Goal: Use online tool/utility: Use online tool/utility

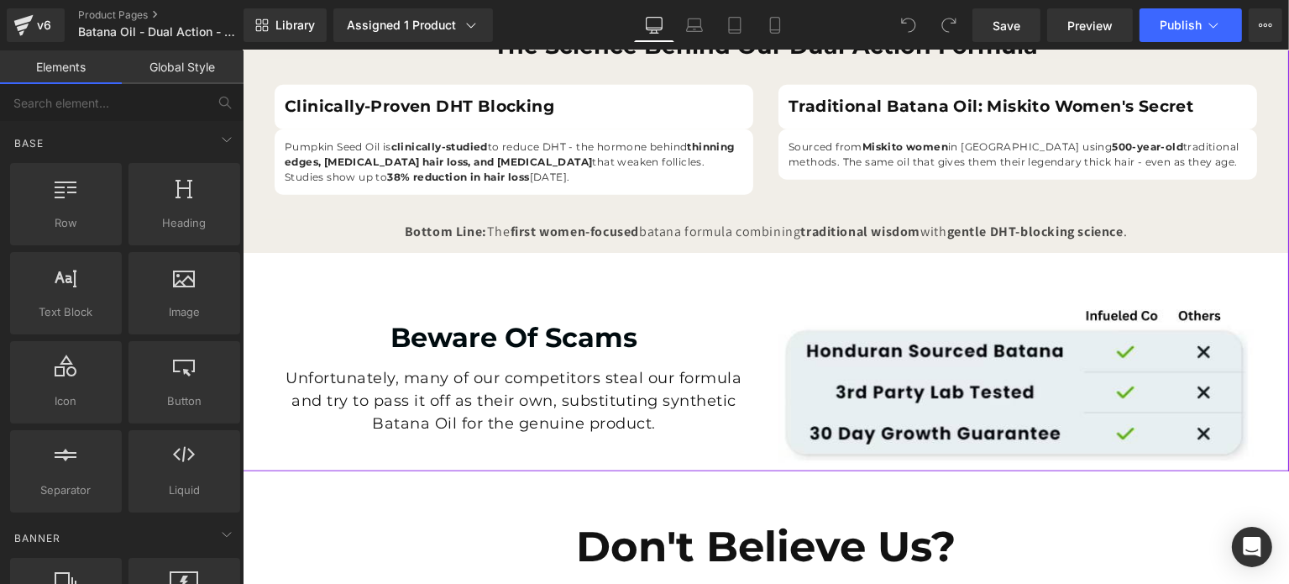
scroll to position [2687, 0]
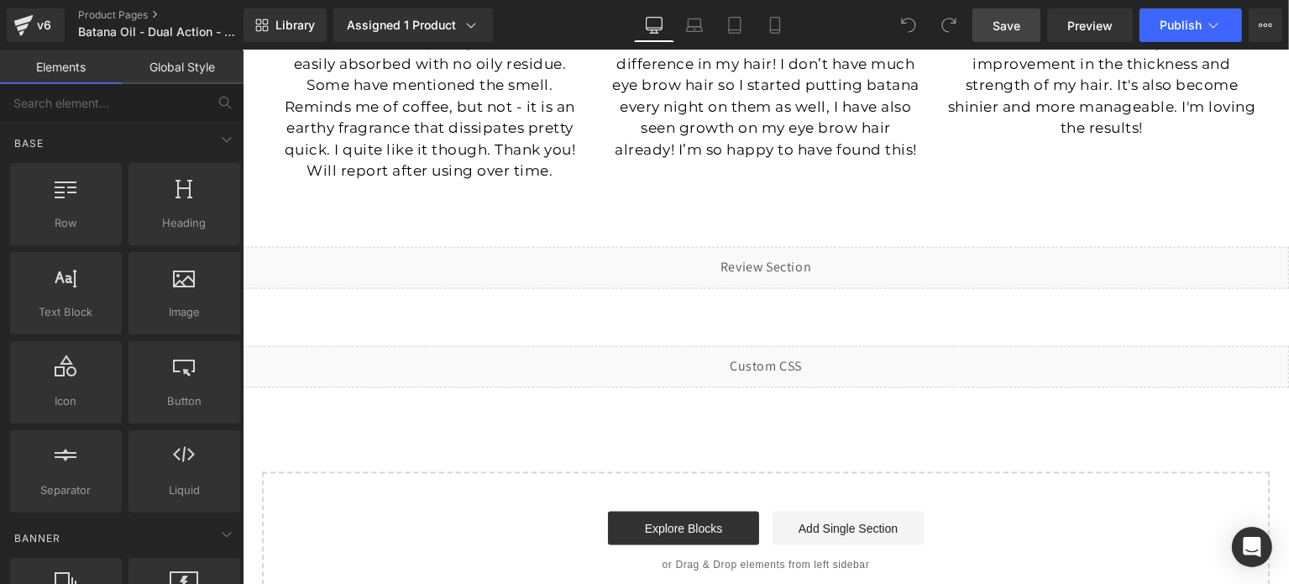
click at [1011, 26] on span "Save" at bounding box center [1007, 26] width 28 height 18
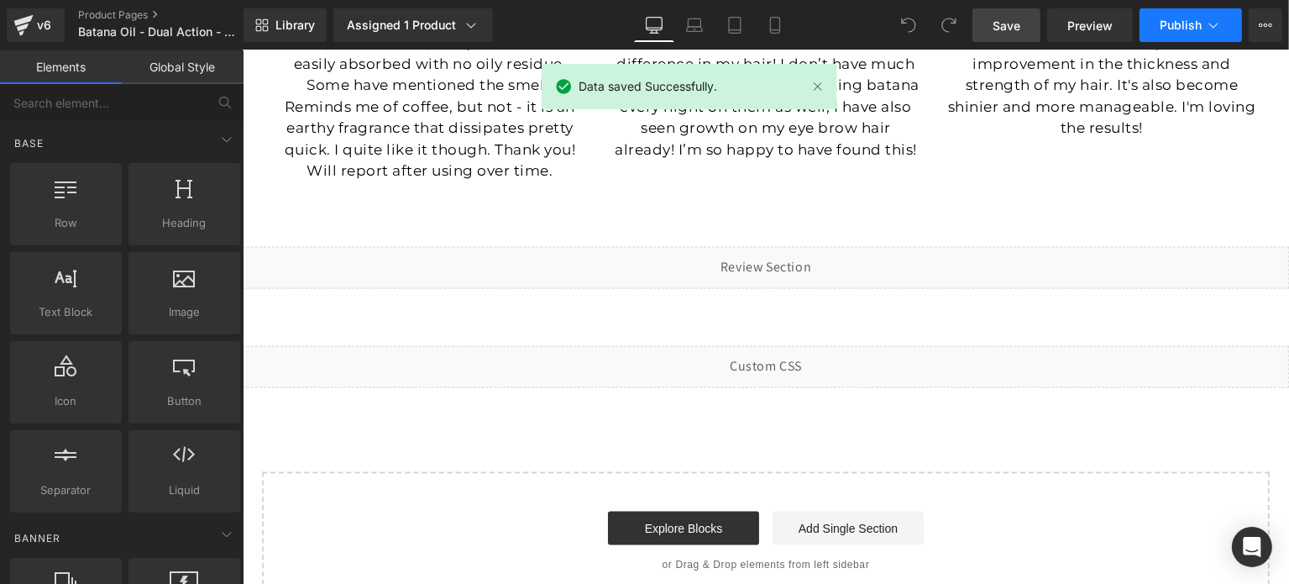
click at [1169, 19] on span "Publish" at bounding box center [1181, 24] width 42 height 13
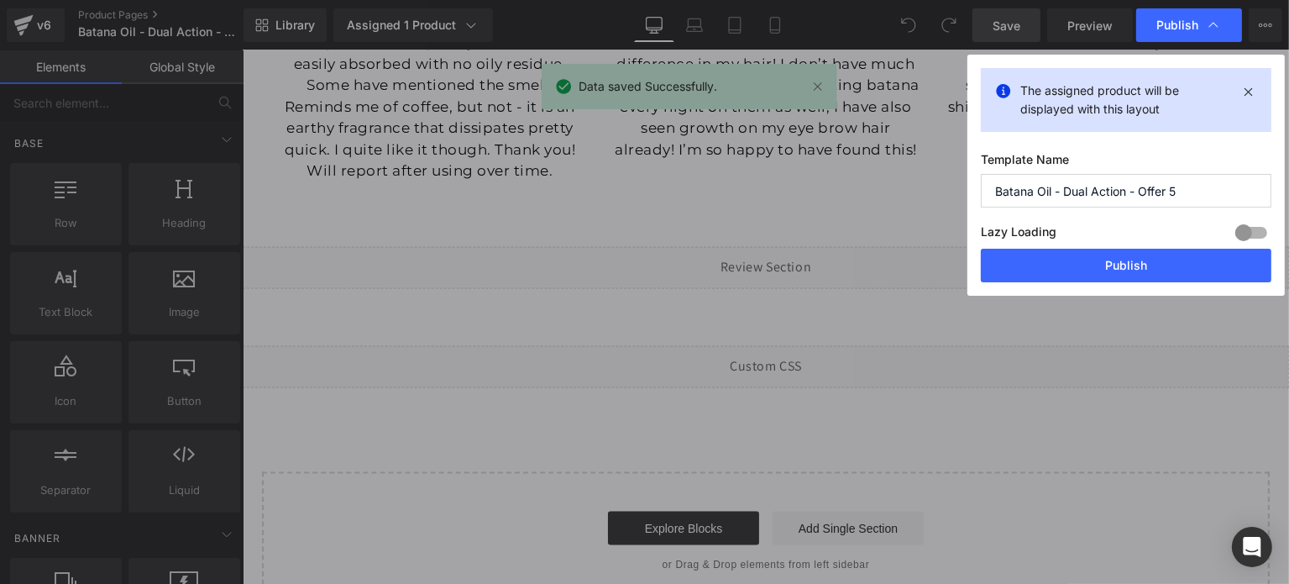
click at [1142, 248] on div "Lazy Loading Build Upgrade plan to unlock" at bounding box center [1126, 235] width 291 height 28
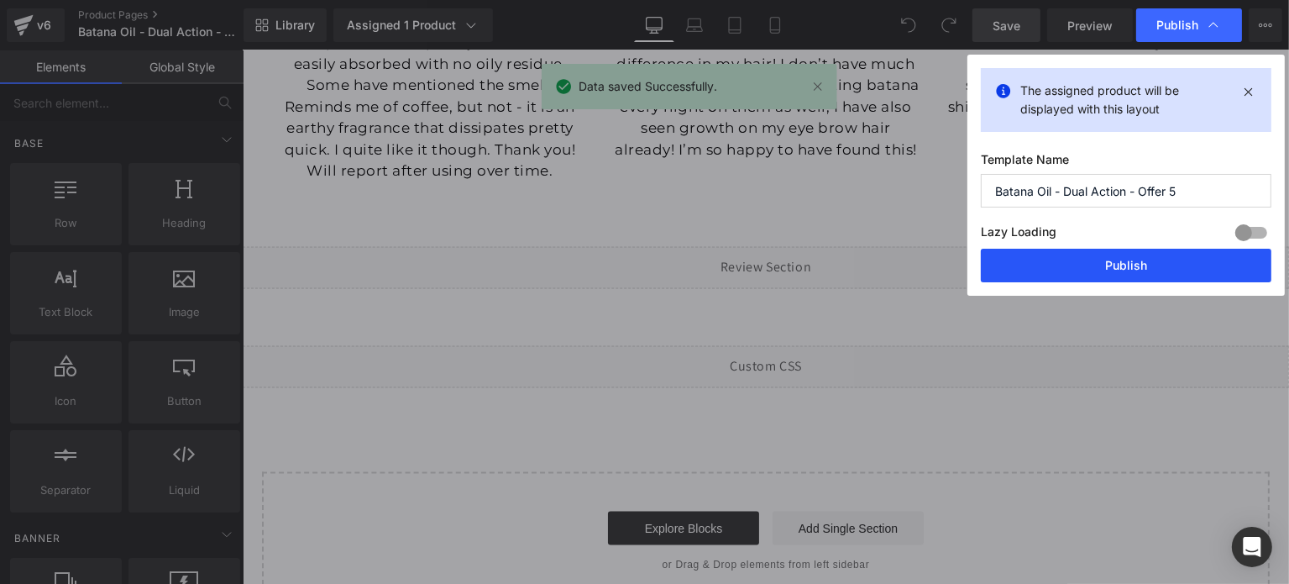
click at [1102, 275] on button "Publish" at bounding box center [1126, 266] width 291 height 34
